Goal: Information Seeking & Learning: Learn about a topic

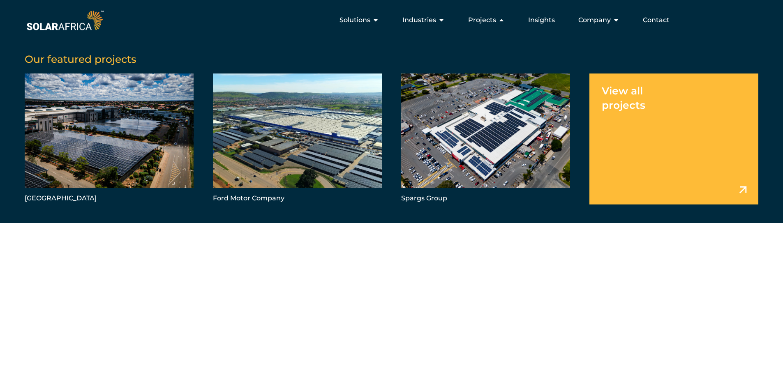
click at [633, 128] on link "Menu" at bounding box center [673, 139] width 169 height 131
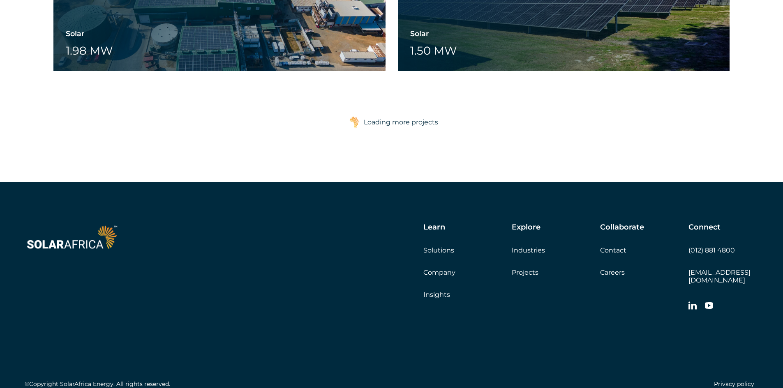
scroll to position [2060, 0]
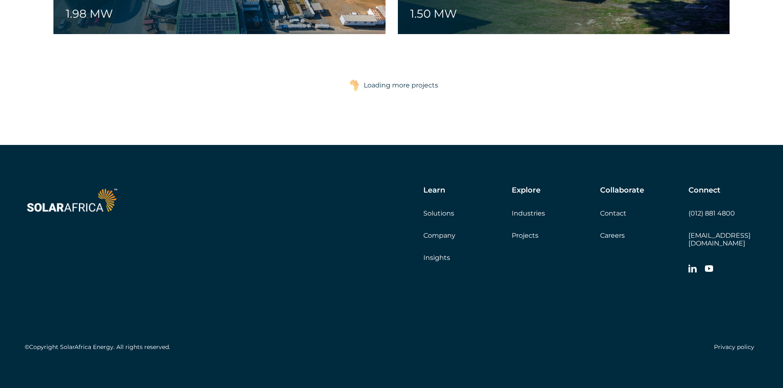
click at [624, 233] on link "Careers" at bounding box center [612, 236] width 25 height 8
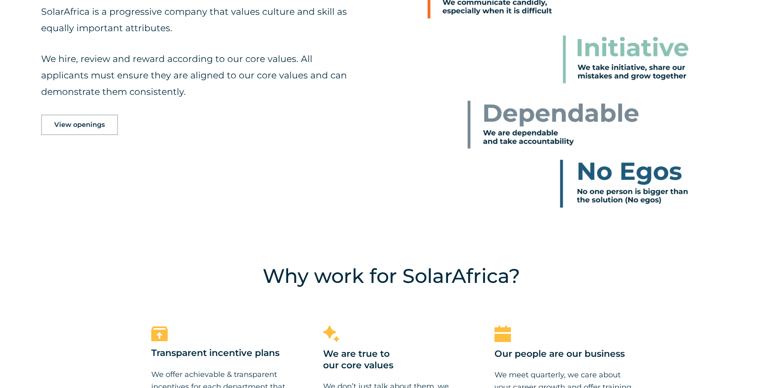
scroll to position [575, 0]
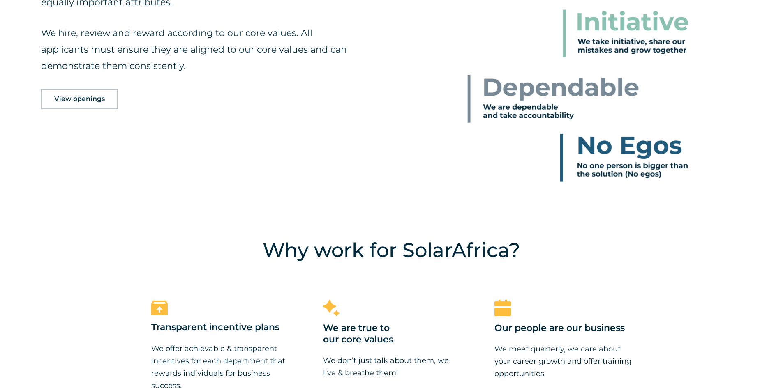
click at [88, 104] on link "View openings" at bounding box center [79, 99] width 77 height 21
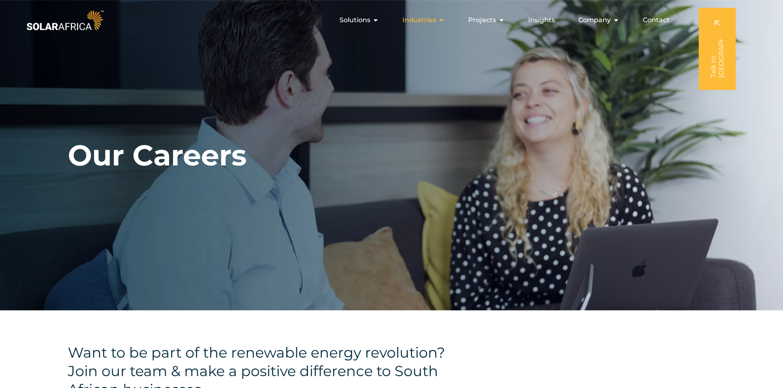
click at [445, 20] on icon "Menu" at bounding box center [441, 20] width 7 height 7
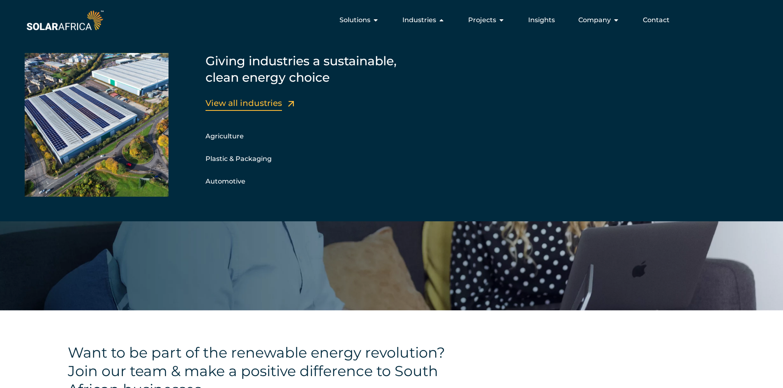
click at [267, 104] on link "View all industries" at bounding box center [243, 103] width 76 height 10
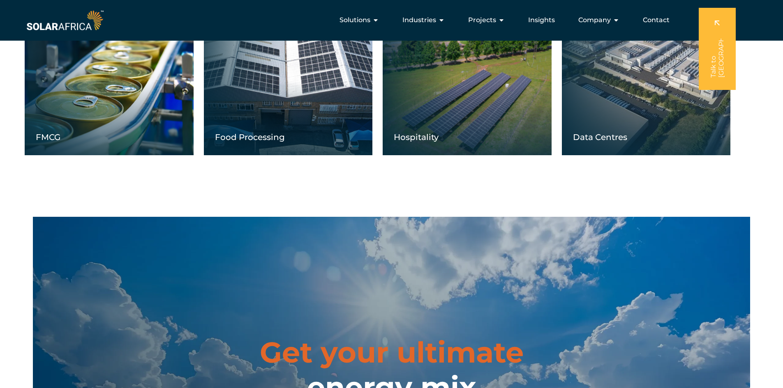
scroll to position [698, 0]
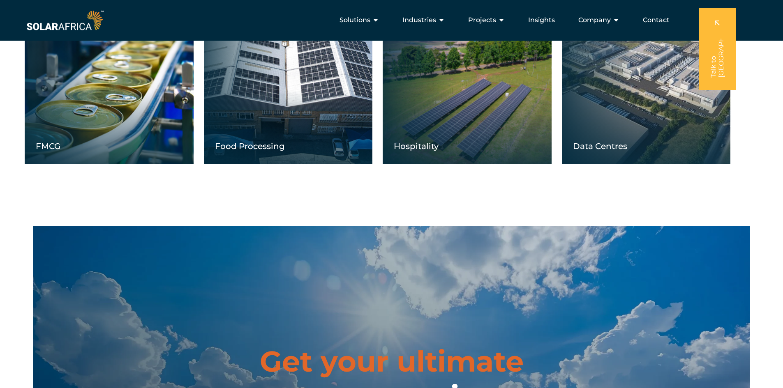
click at [639, 122] on div "Data Centres" at bounding box center [646, 82] width 169 height 164
click at [659, 88] on div "Data Centres" at bounding box center [646, 82] width 169 height 164
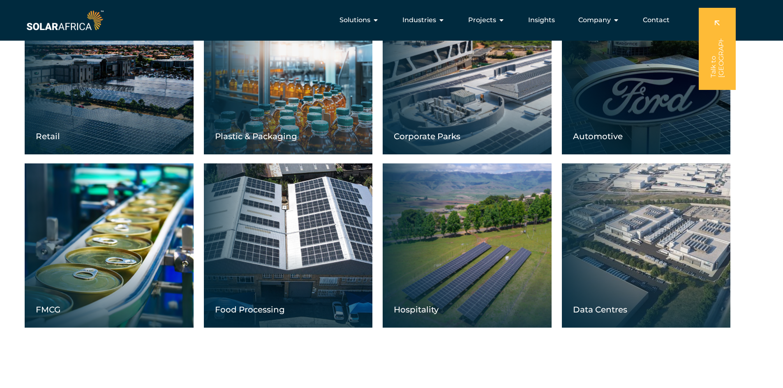
scroll to position [534, 0]
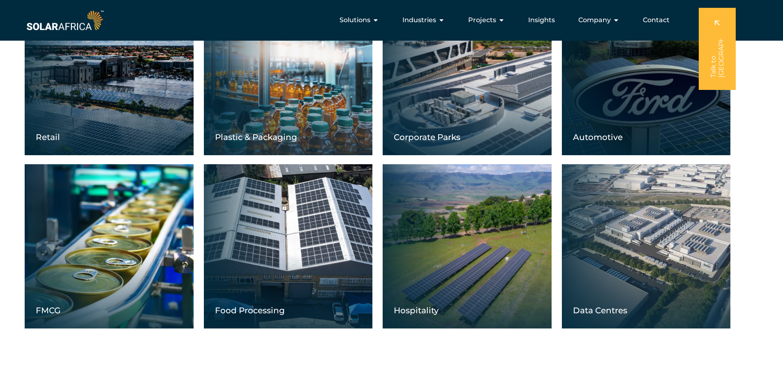
click at [709, 197] on div "Data Centres" at bounding box center [646, 246] width 169 height 164
drag, startPoint x: 681, startPoint y: 325, endPoint x: 411, endPoint y: 346, distance: 271.2
click at [411, 346] on div "Leading energy innovation to businesses across South Africa with cost-saving, c…" at bounding box center [391, 64] width 783 height 577
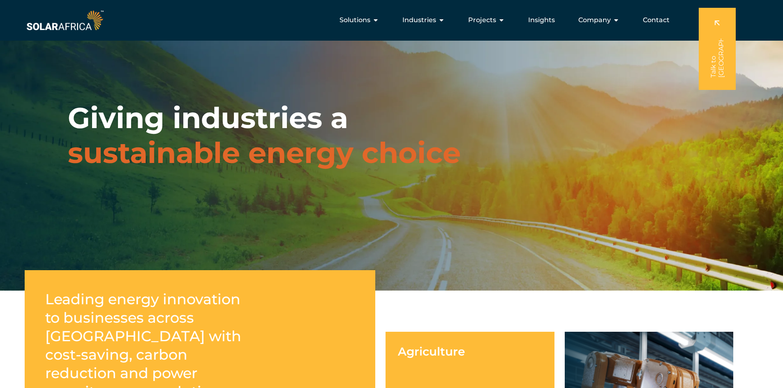
scroll to position [0, 0]
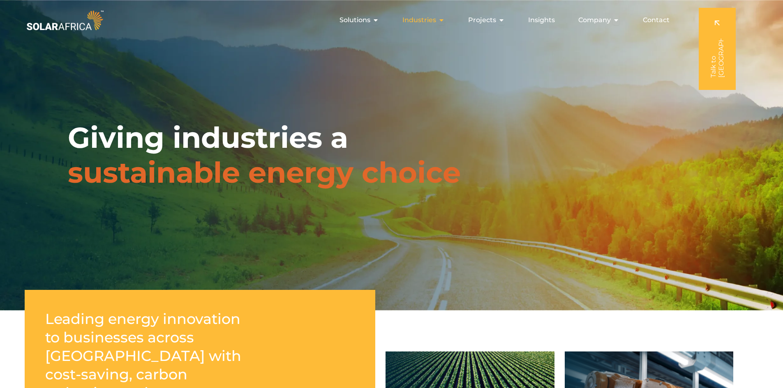
click at [444, 21] on icon "Menu" at bounding box center [441, 20] width 7 height 7
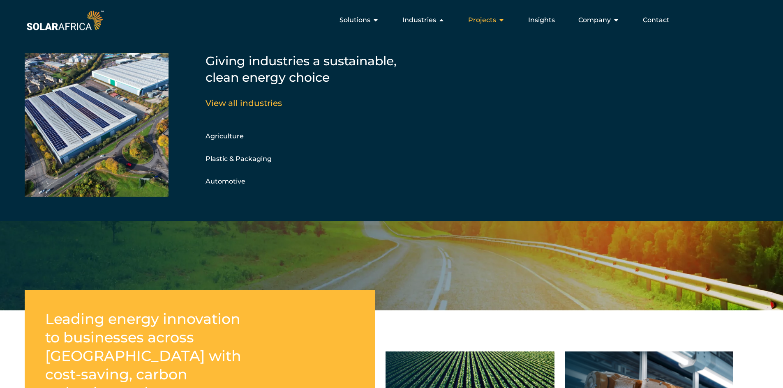
click at [481, 21] on span "Projects" at bounding box center [482, 20] width 28 height 10
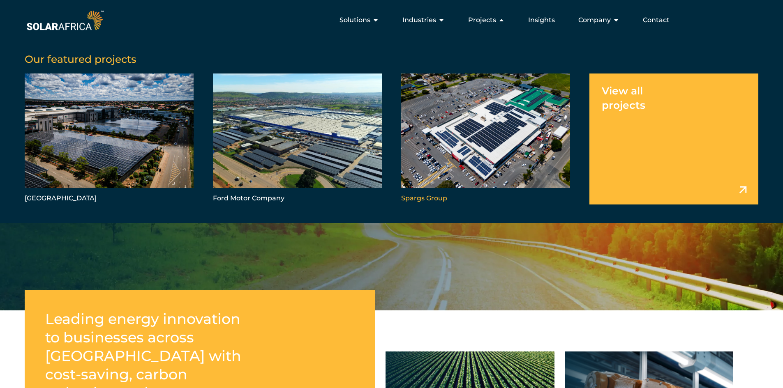
click at [465, 154] on link "Menu" at bounding box center [485, 139] width 169 height 131
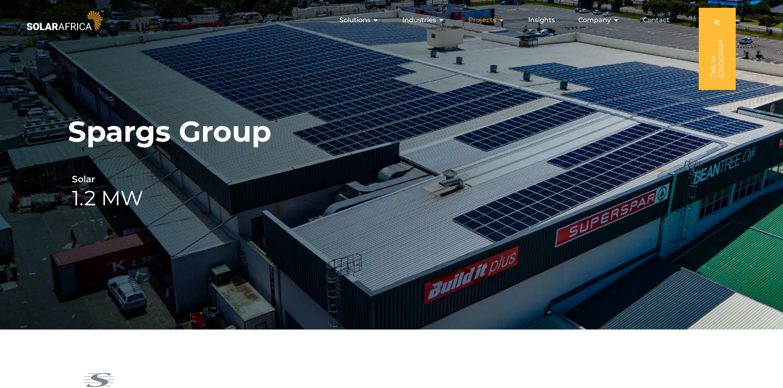
click at [500, 23] on icon "Menu" at bounding box center [501, 20] width 7 height 7
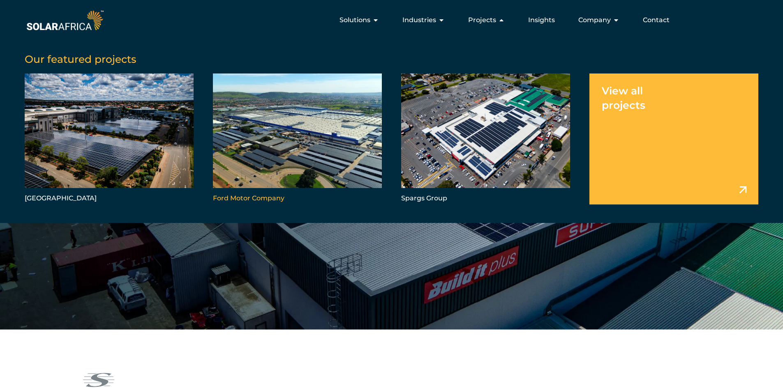
click at [327, 139] on link "Menu" at bounding box center [297, 139] width 169 height 131
click at [97, 168] on link "Menu" at bounding box center [109, 139] width 169 height 131
click at [369, 26] on div "Solutions Close Solutions Open Solutions" at bounding box center [359, 20] width 53 height 16
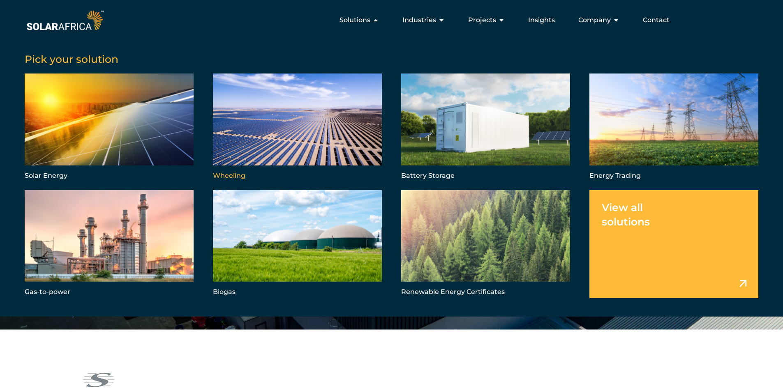
click at [318, 129] on link "Menu" at bounding box center [297, 128] width 169 height 108
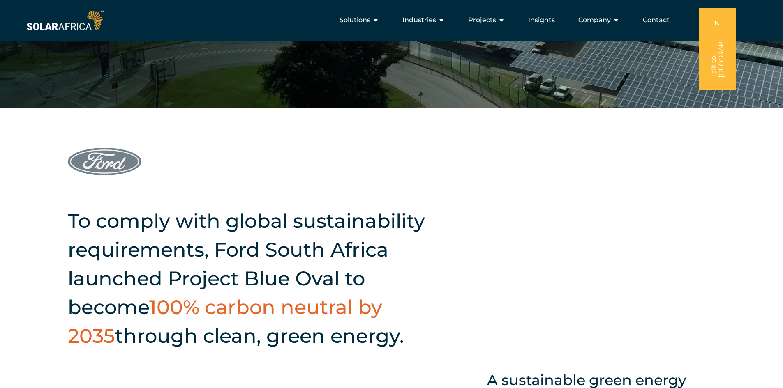
scroll to position [205, 0]
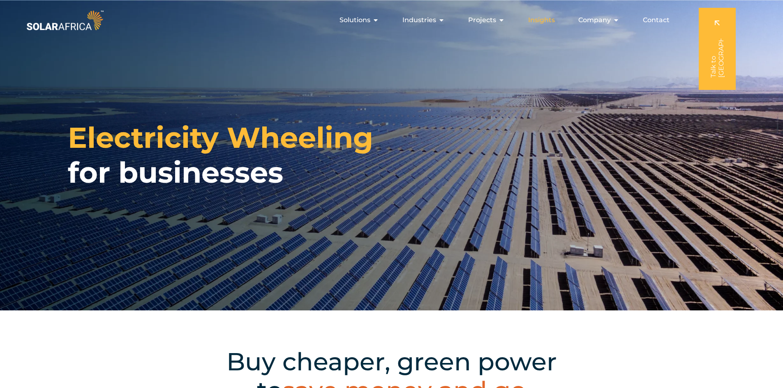
click at [546, 23] on span "Insights" at bounding box center [541, 20] width 27 height 10
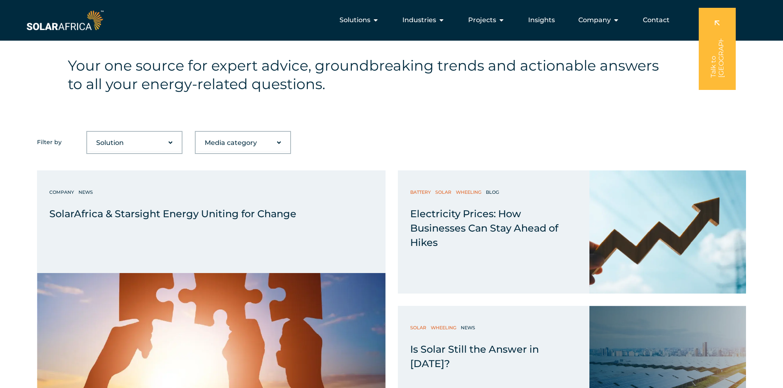
scroll to position [288, 0]
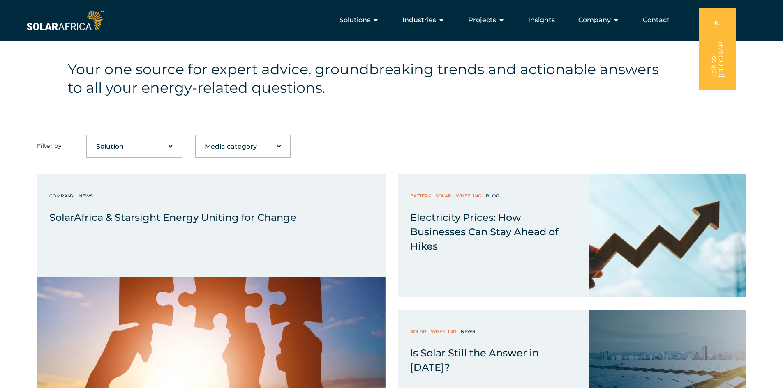
click at [421, 116] on div "Your one source for expert advice, groundbreaking trends and actionable answers…" at bounding box center [391, 79] width 783 height 112
